Goal: Task Accomplishment & Management: Use online tool/utility

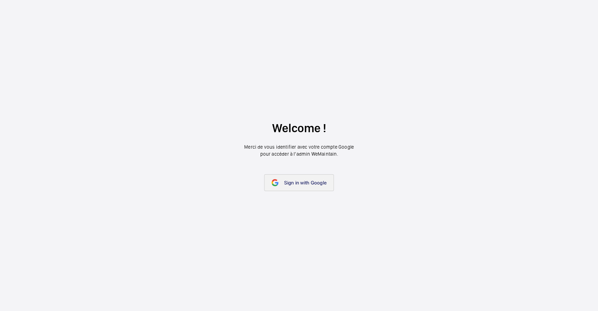
click at [302, 184] on span "Sign in with Google" at bounding box center [305, 183] width 42 height 6
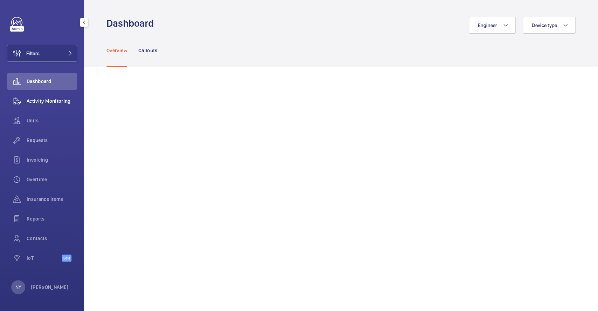
click at [48, 98] on span "Activity Monitoring" at bounding box center [52, 100] width 50 height 7
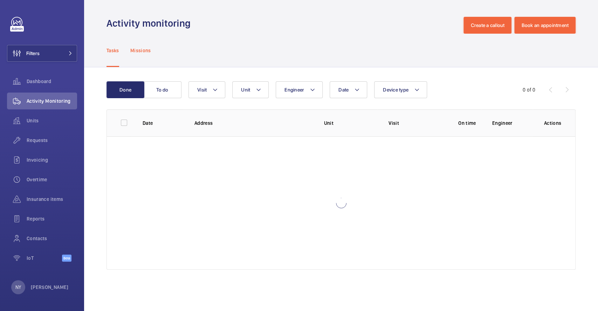
click at [135, 49] on p "Missions" at bounding box center [140, 50] width 21 height 7
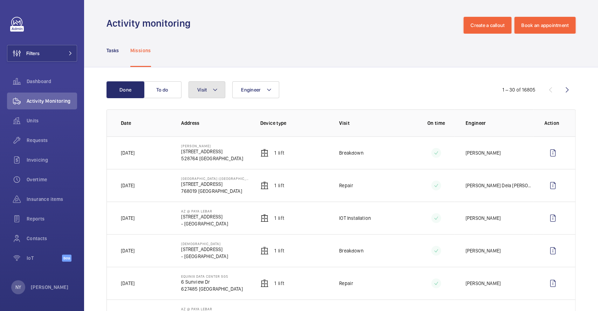
click at [210, 91] on button "Visit" at bounding box center [207, 89] width 37 height 17
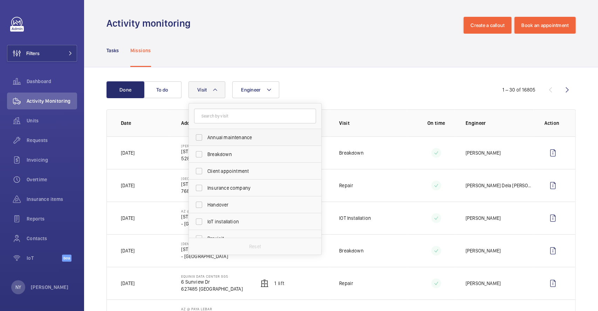
click at [257, 139] on span "Annual maintenance" at bounding box center [256, 137] width 96 height 7
click at [206, 139] on input "Annual maintenance" at bounding box center [199, 137] width 14 height 14
checkbox input "true"
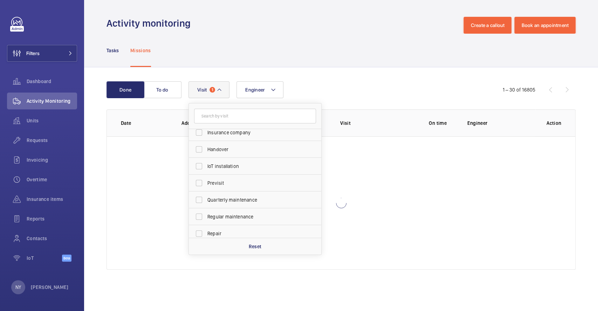
scroll to position [110, 0]
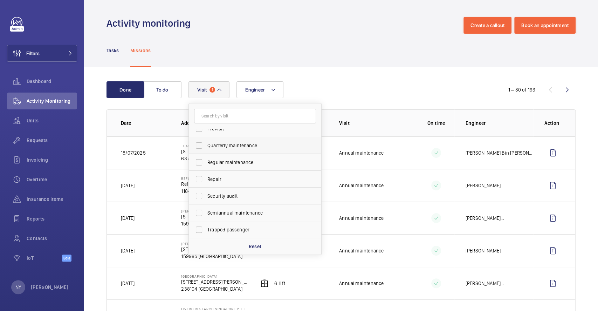
click at [254, 147] on span "Quarterly maintenance" at bounding box center [256, 145] width 96 height 7
click at [206, 147] on input "Quarterly maintenance" at bounding box center [199, 145] width 14 height 14
checkbox input "true"
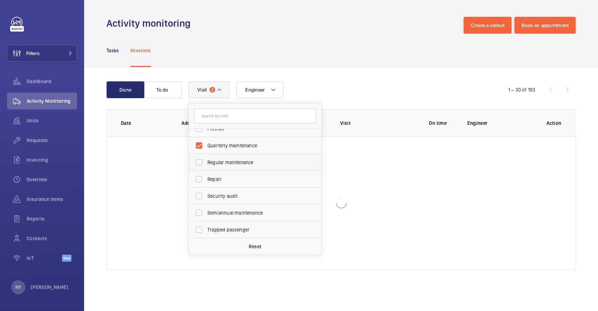
click at [255, 169] on label "Regular maintenance" at bounding box center [250, 162] width 122 height 17
click at [206, 169] on input "Regular maintenance" at bounding box center [199, 162] width 14 height 14
checkbox input "true"
click at [255, 213] on span "Semiannual maintenance" at bounding box center [256, 212] width 96 height 7
click at [206, 213] on input "Semiannual maintenance" at bounding box center [199, 213] width 14 height 14
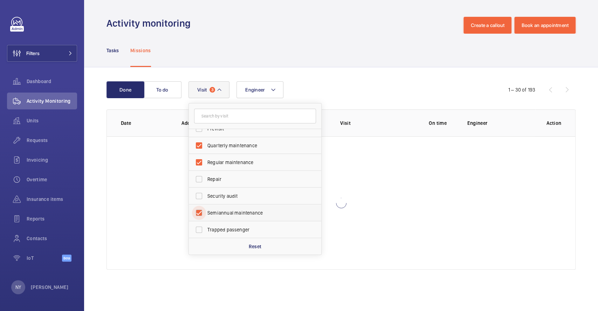
checkbox input "true"
click at [390, 48] on div "Tasks Missions" at bounding box center [341, 50] width 469 height 33
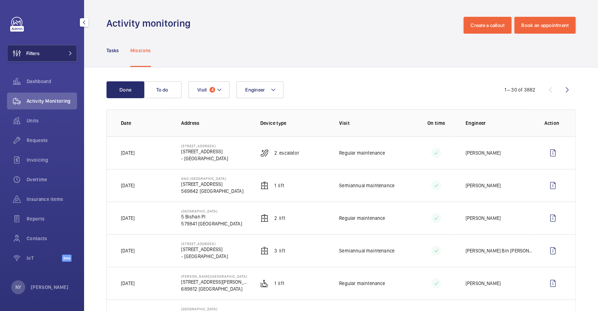
click at [46, 52] on button "Filters" at bounding box center [42, 53] width 70 height 17
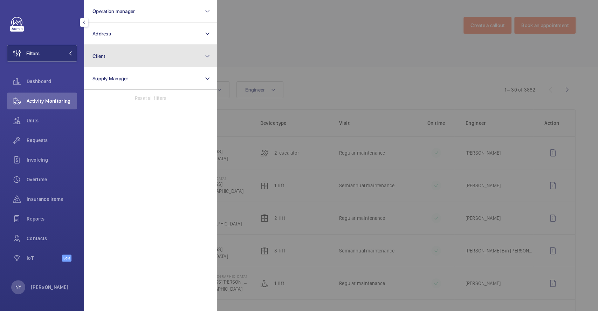
click at [157, 51] on button "Client" at bounding box center [150, 56] width 133 height 22
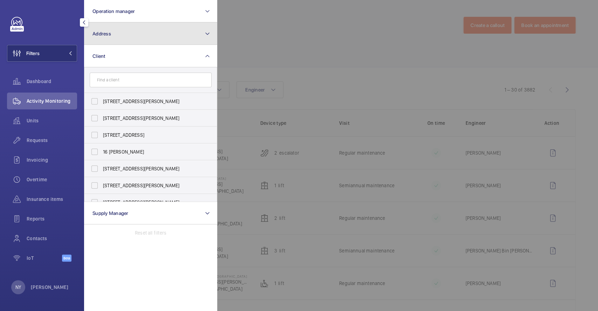
click at [143, 34] on button "Address" at bounding box center [150, 33] width 133 height 22
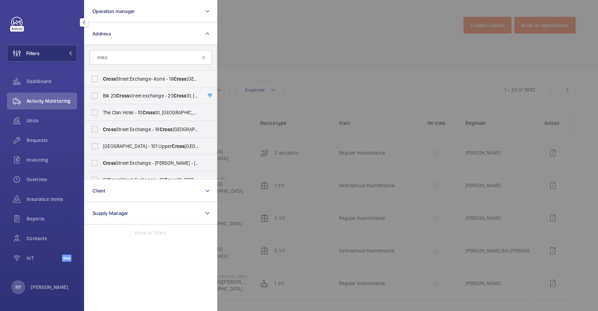
type input "cross"
click at [124, 78] on span "Cross Street Exchange- Kone - [STREET_ADDRESS]" at bounding box center [151, 78] width 96 height 7
click at [102, 78] on input "Cross Street Exchange- Kone - [STREET_ADDRESS]" at bounding box center [95, 79] width 14 height 14
checkbox input "true"
click at [123, 89] on label "Blk [STREET_ADDRESS][GEOGRAPHIC_DATA] - [STREET_ADDRESS] -" at bounding box center [145, 95] width 122 height 17
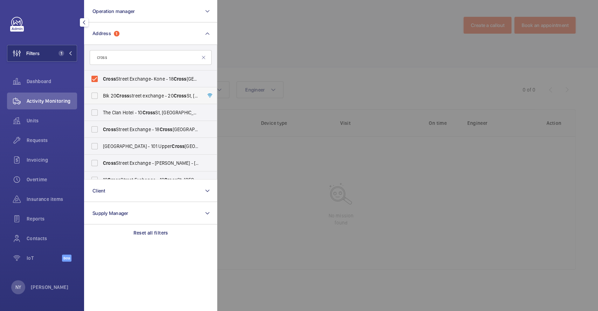
click at [102, 89] on input "Blk [STREET_ADDRESS][GEOGRAPHIC_DATA] - [STREET_ADDRESS] -" at bounding box center [95, 96] width 14 height 14
checkbox input "true"
click at [110, 124] on label "[GEOGRAPHIC_DATA] - [STREET_ADDRESS]" at bounding box center [145, 129] width 122 height 17
click at [102, 124] on input "[GEOGRAPHIC_DATA] - [STREET_ADDRESS]" at bounding box center [95, 129] width 14 height 14
checkbox input "true"
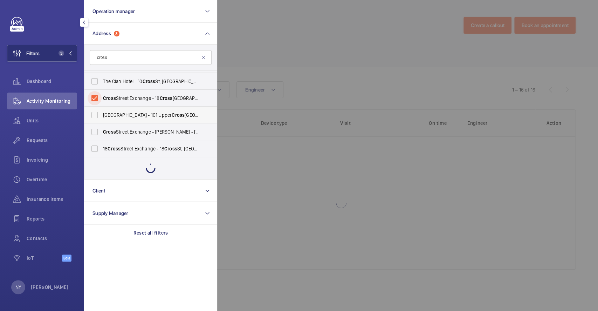
scroll to position [9, 0]
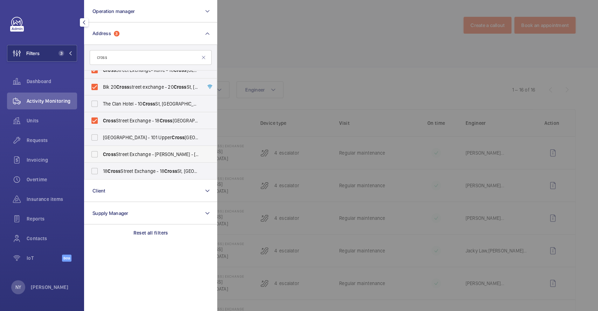
click at [119, 155] on span "Cross Street Exchange - [PERSON_NAME] - [STREET_ADDRESS]" at bounding box center [151, 154] width 96 height 7
click at [102, 155] on input "Cross Street Exchange - [PERSON_NAME] - [STREET_ADDRESS]" at bounding box center [95, 154] width 14 height 14
checkbox input "true"
click at [118, 172] on span "Cross" at bounding box center [114, 171] width 13 height 6
click at [102, 172] on input "[STREET_ADDRESS] - [STREET_ADDRESS] -" at bounding box center [95, 171] width 14 height 14
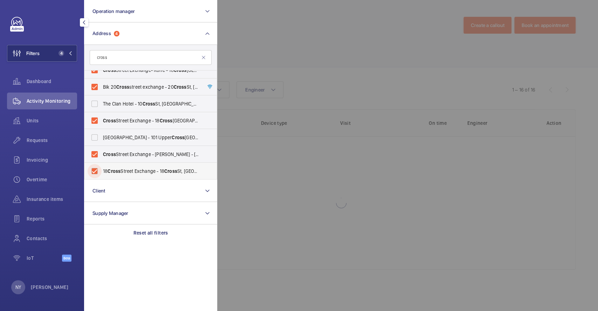
checkbox input "true"
click at [393, 65] on div at bounding box center [516, 155] width 598 height 311
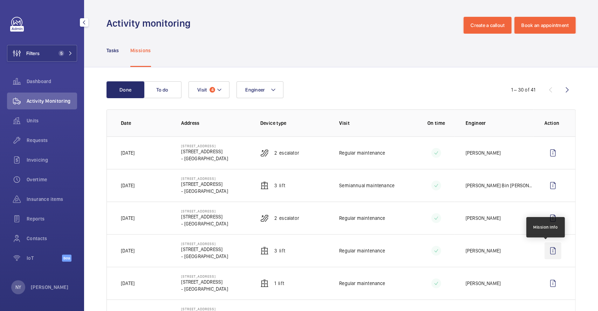
click at [545, 256] on wm-front-icon-button at bounding box center [553, 250] width 17 height 17
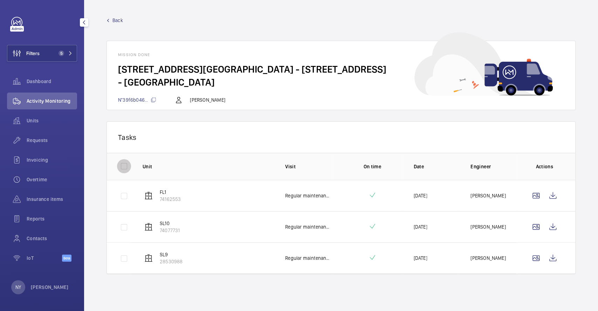
click at [121, 161] on input "checkbox" at bounding box center [124, 166] width 14 height 14
checkbox input "true"
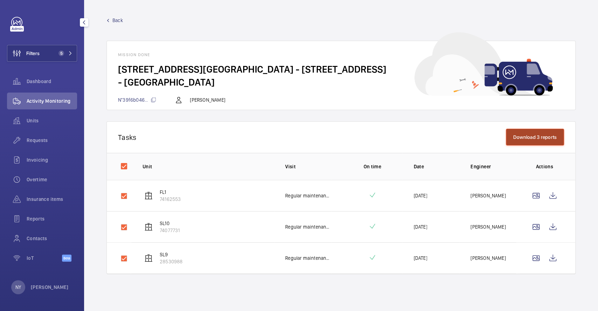
click at [528, 137] on button "Download 3 reports" at bounding box center [535, 137] width 59 height 17
click at [32, 284] on p "[PERSON_NAME]" at bounding box center [50, 287] width 38 height 7
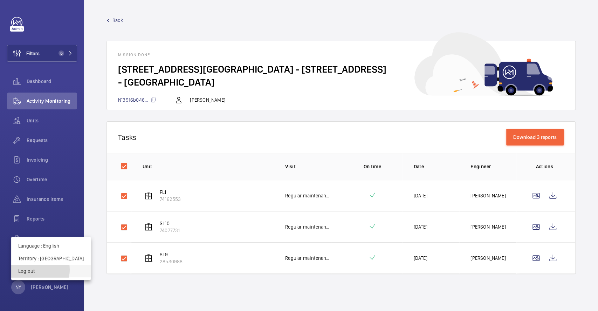
click at [35, 270] on p "Log out" at bounding box center [51, 270] width 66 height 7
